Goal: Navigation & Orientation: Go to known website

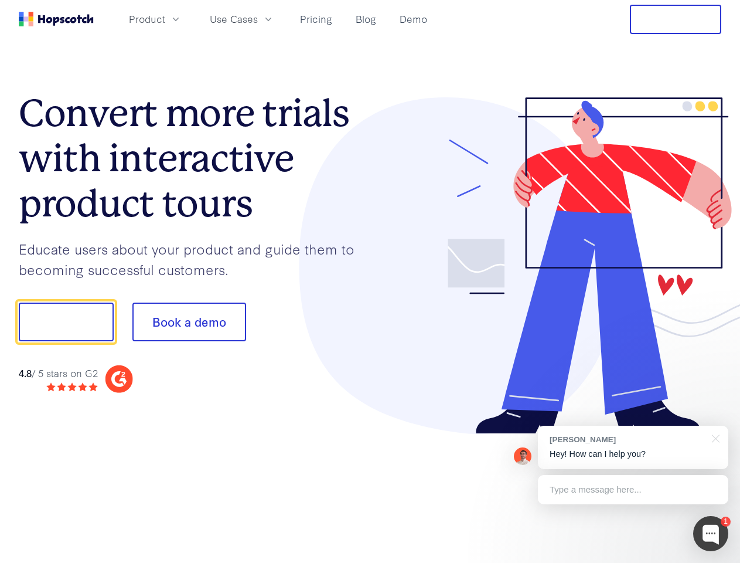
click at [370, 281] on div at bounding box center [546, 265] width 352 height 337
click at [165, 19] on span "Product" at bounding box center [147, 19] width 36 height 15
click at [258, 19] on span "Use Cases" at bounding box center [234, 19] width 48 height 15
click at [676, 19] on button "Free Trial" at bounding box center [675, 19] width 91 height 29
click at [66, 322] on button "Show me!" at bounding box center [66, 321] width 95 height 39
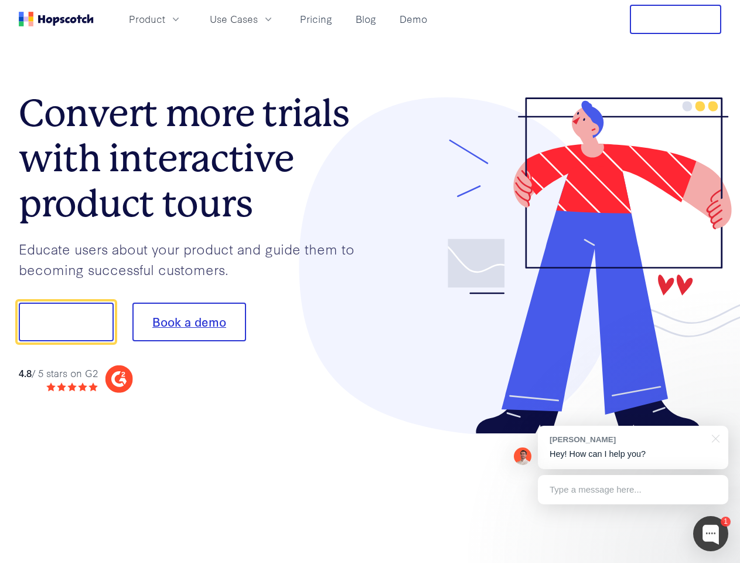
click at [189, 322] on button "Book a demo" at bounding box center [189, 321] width 114 height 39
click at [711, 533] on div at bounding box center [711, 533] width 35 height 35
click at [633, 447] on div "[PERSON_NAME] Hey! How can I help you?" at bounding box center [633, 447] width 191 height 43
click at [714, 562] on div "1 [PERSON_NAME] Hey! How can I help you? Type a message here... Free live chat …" at bounding box center [370, 563] width 740 height 0
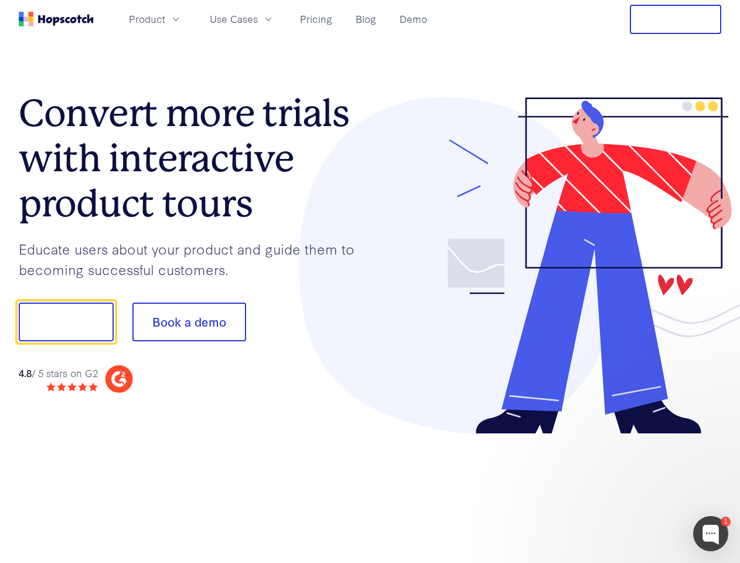
click at [633, 489] on div at bounding box center [619, 320] width 220 height 391
